Goal: Task Accomplishment & Management: Use online tool/utility

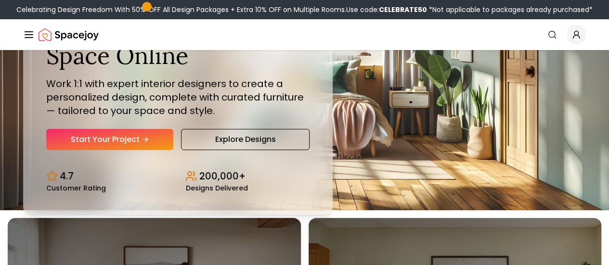
scroll to position [79, 0]
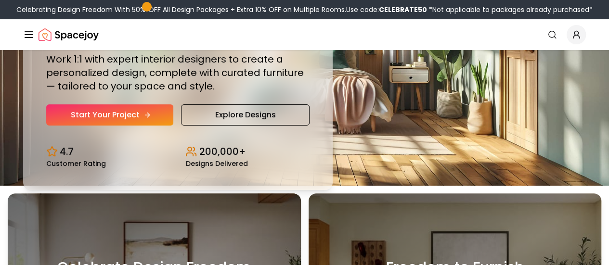
click at [143, 119] on icon "Hero section" at bounding box center [147, 115] width 8 height 8
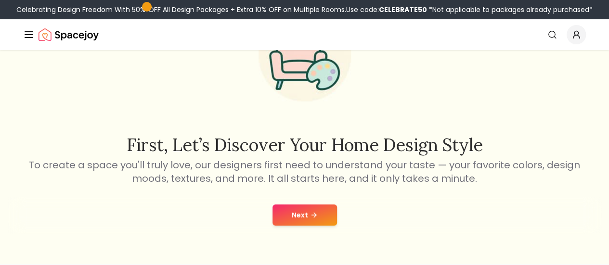
scroll to position [85, 0]
click at [306, 213] on button "Next" at bounding box center [304, 214] width 64 height 21
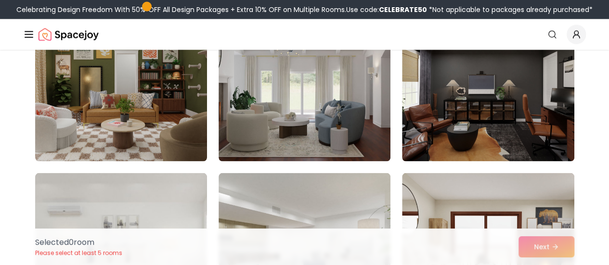
scroll to position [951, 0]
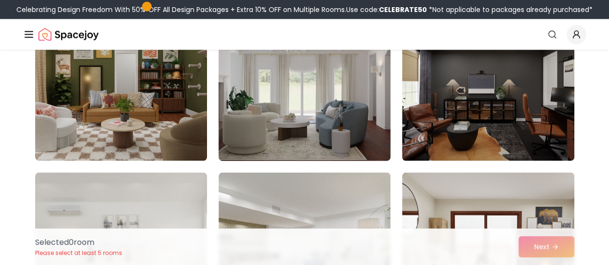
click at [334, 140] on img at bounding box center [304, 84] width 180 height 162
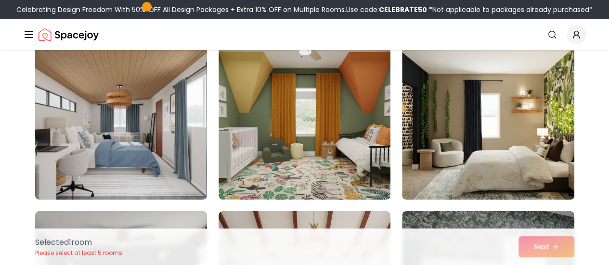
scroll to position [3573, 0]
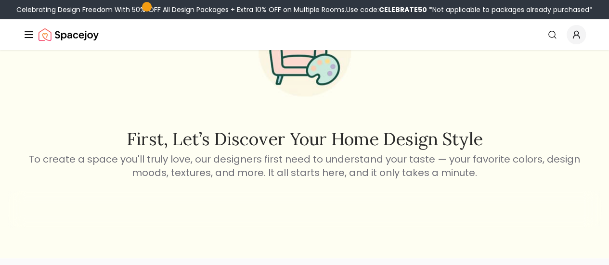
scroll to position [85, 0]
